Goal: Transaction & Acquisition: Download file/media

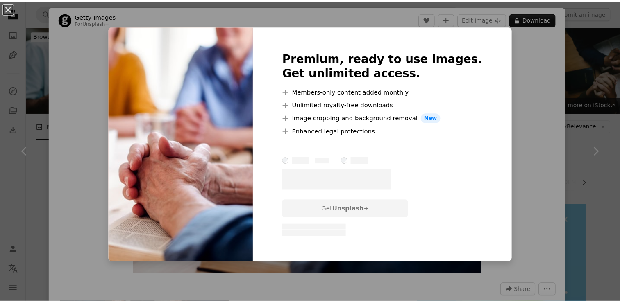
scroll to position [293, 0]
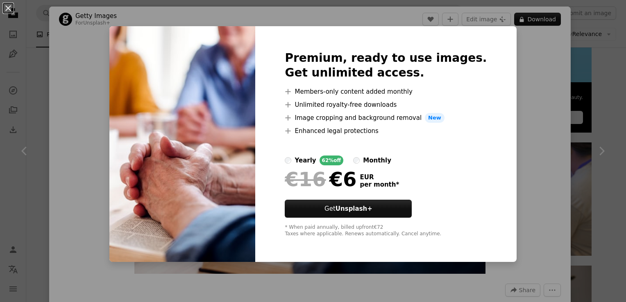
click at [507, 90] on div "An X shape Premium, ready to use images. Get unlimited access. A plus sign Memb…" at bounding box center [313, 151] width 626 height 302
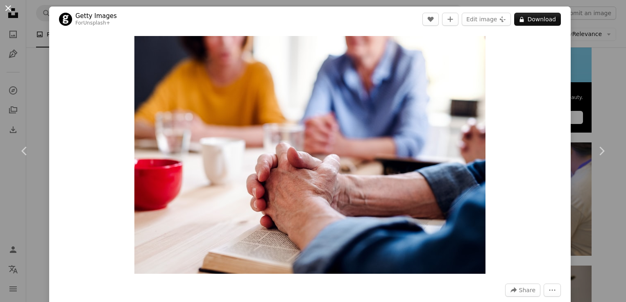
click at [9, 7] on button "An X shape" at bounding box center [8, 8] width 10 height 10
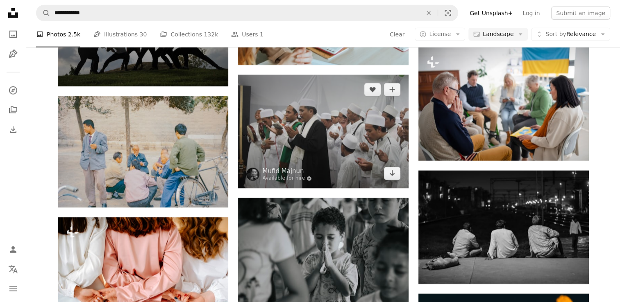
scroll to position [5456, 0]
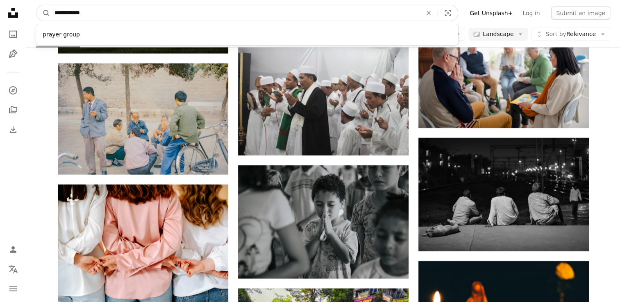
drag, startPoint x: 71, startPoint y: 17, endPoint x: 138, endPoint y: 13, distance: 67.3
click at [138, 13] on input "**********" at bounding box center [234, 13] width 369 height 16
type input "******"
click at [36, 5] on button "A magnifying glass" at bounding box center [43, 13] width 14 height 16
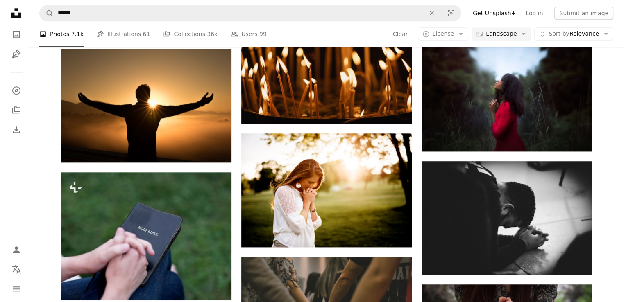
scroll to position [919, 0]
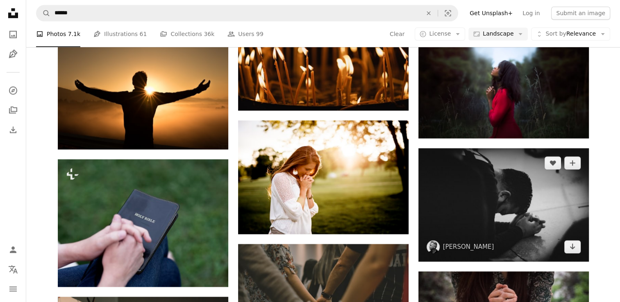
click at [541, 212] on img at bounding box center [503, 205] width 170 height 114
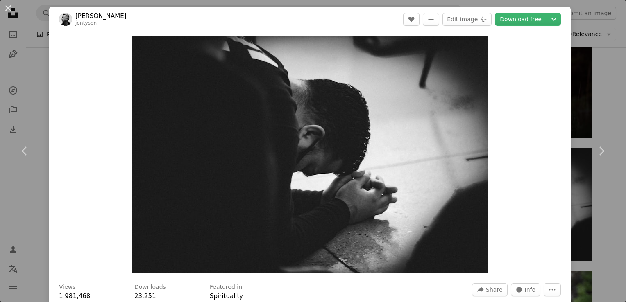
click at [513, 11] on header "[PERSON_NAME] A heart A plus sign Edit image Plus sign for Unsplash+ Download f…" at bounding box center [310, 19] width 522 height 25
click at [513, 17] on link "Download free" at bounding box center [521, 19] width 52 height 13
